Goal: Obtain resource: Obtain resource

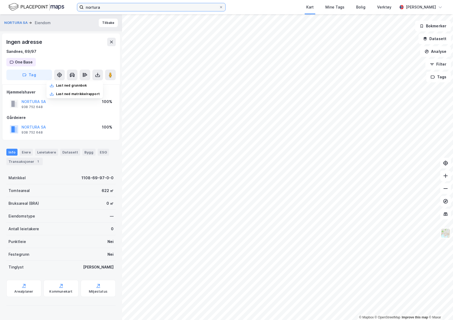
click at [102, 5] on input "nortura" at bounding box center [151, 7] width 135 height 8
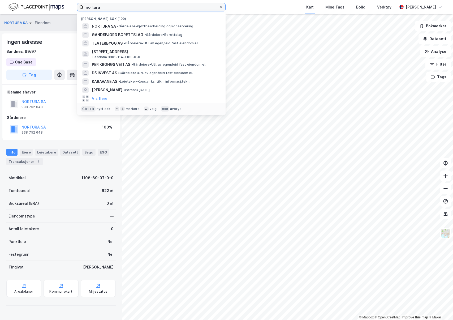
click at [102, 5] on input "nortura" at bounding box center [151, 7] width 135 height 8
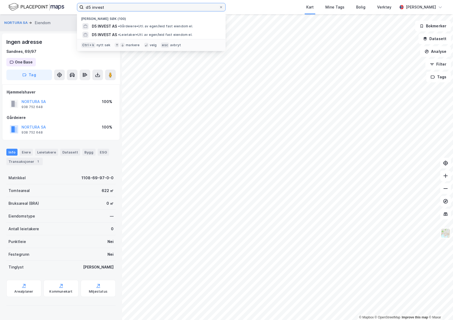
type input "d5 invest"
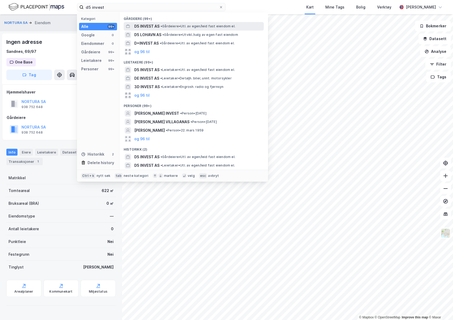
click at [152, 22] on div "D5 INVEST AS • Gårdeiere • Utl. av egen/leid fast eiendom el." at bounding box center [194, 26] width 140 height 8
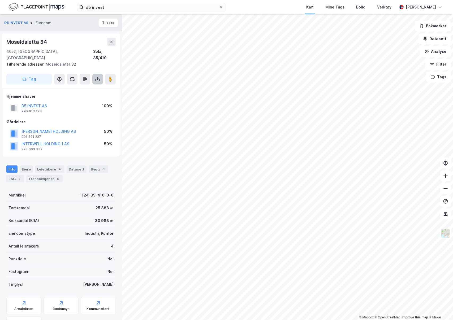
click at [94, 74] on button at bounding box center [97, 79] width 11 height 11
click at [82, 88] on div "Last ned grunnbok" at bounding box center [71, 90] width 31 height 4
